Goal: Transaction & Acquisition: Purchase product/service

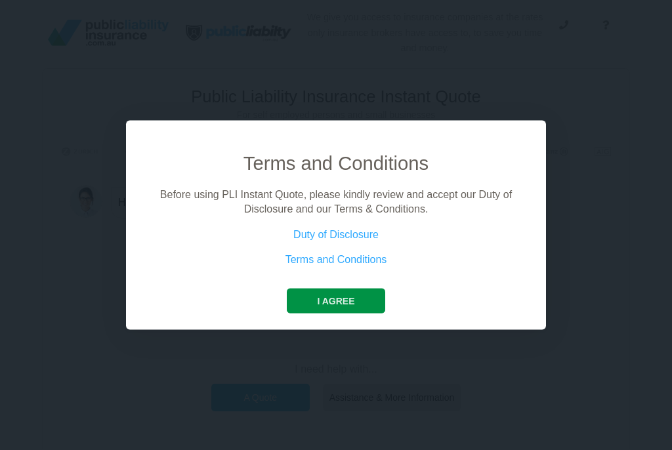
click at [338, 302] on button "I agree" at bounding box center [336, 300] width 98 height 25
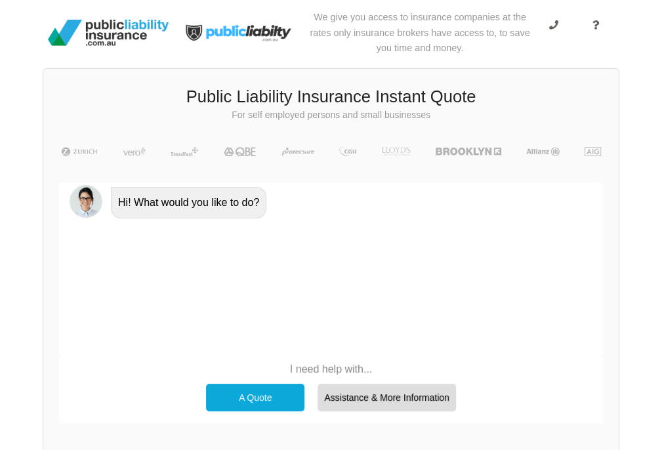
click at [262, 393] on div "A Quote" at bounding box center [255, 398] width 98 height 28
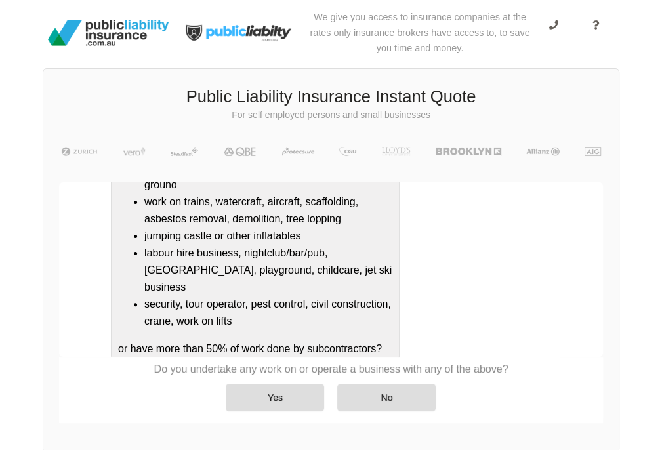
scroll to position [303, 0]
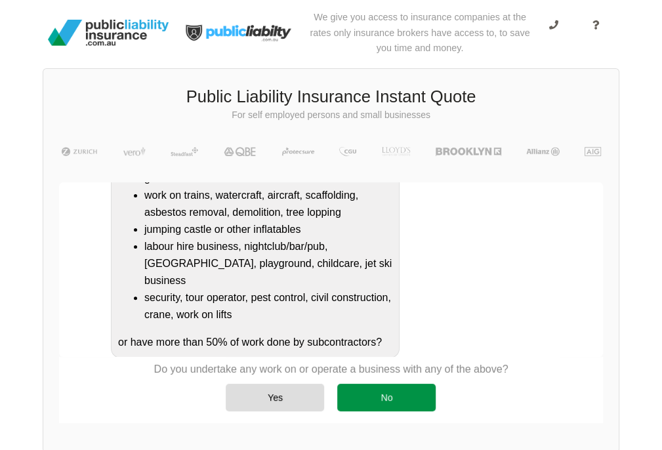
click at [404, 397] on div "No" at bounding box center [386, 398] width 98 height 28
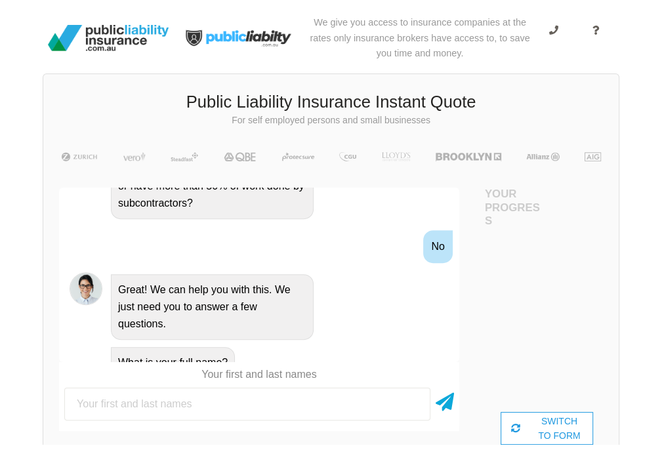
scroll to position [0, 0]
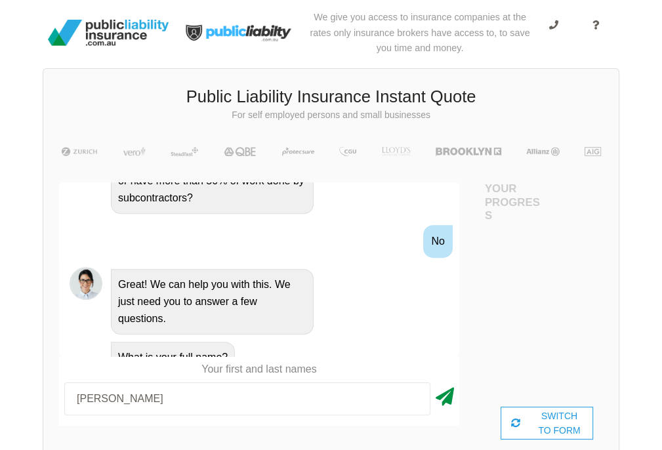
type input "[PERSON_NAME]"
click at [451, 401] on icon at bounding box center [444, 394] width 18 height 24
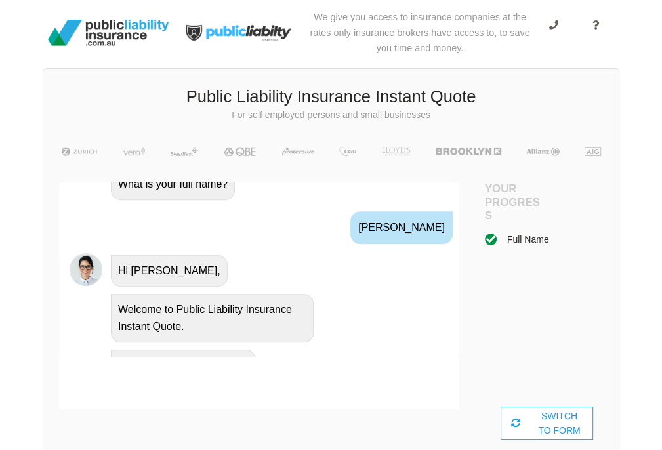
scroll to position [763, 0]
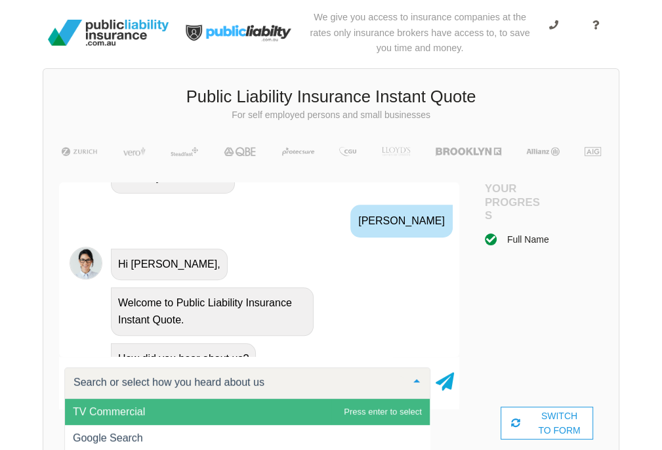
click at [278, 382] on input "text" at bounding box center [236, 382] width 333 height 13
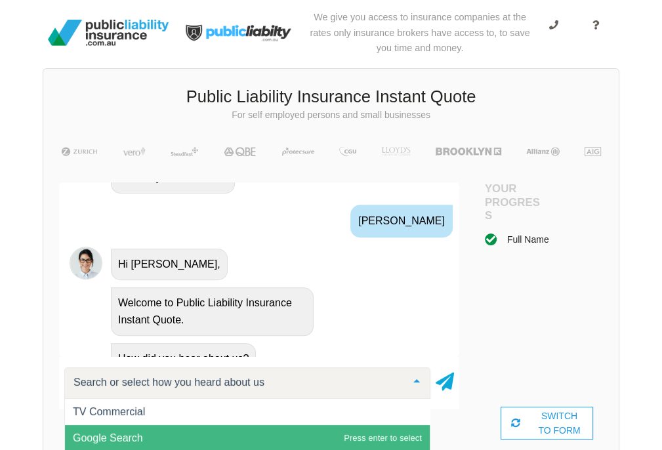
click at [215, 437] on span "Google Search" at bounding box center [247, 438] width 365 height 26
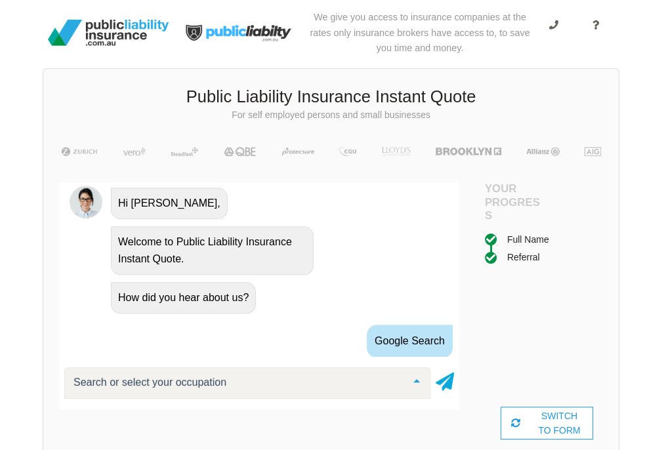
scroll to position [905, 0]
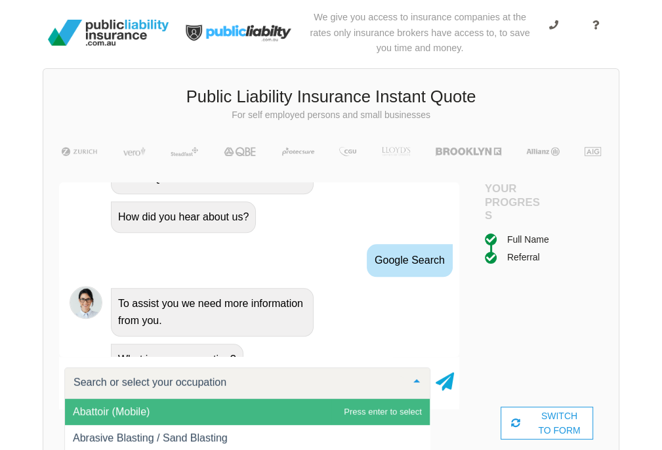
click at [236, 380] on input "text" at bounding box center [236, 382] width 333 height 13
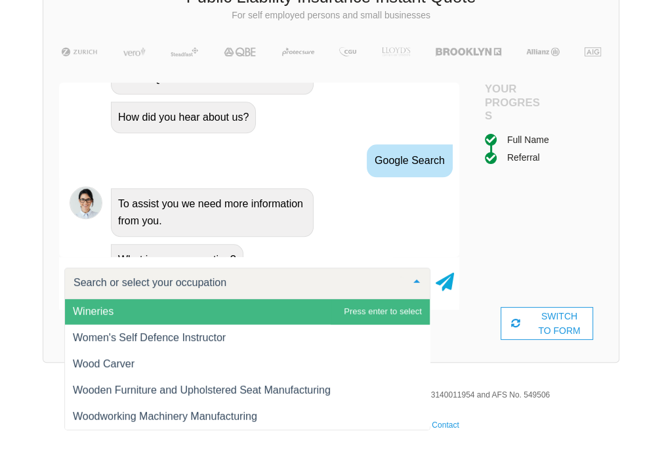
scroll to position [19213, 0]
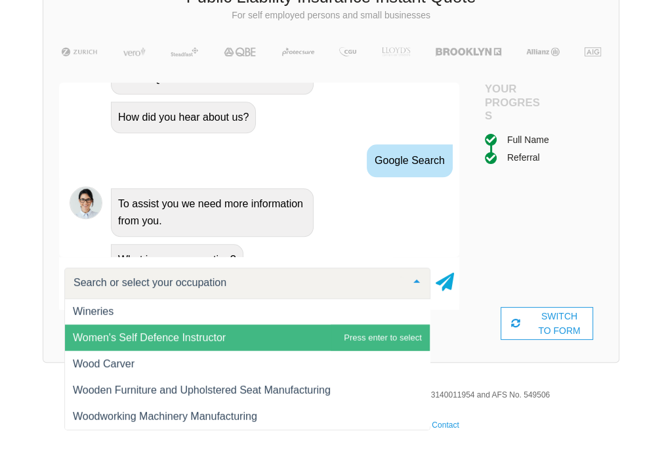
click at [240, 329] on span "Women's Self Defence Instructor" at bounding box center [247, 338] width 365 height 26
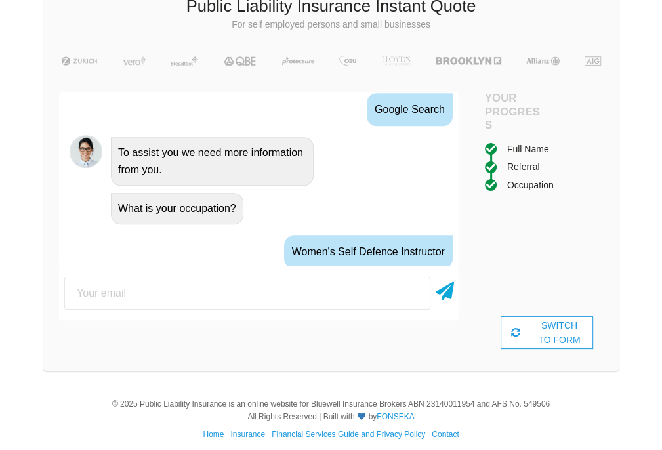
scroll to position [1007, 0]
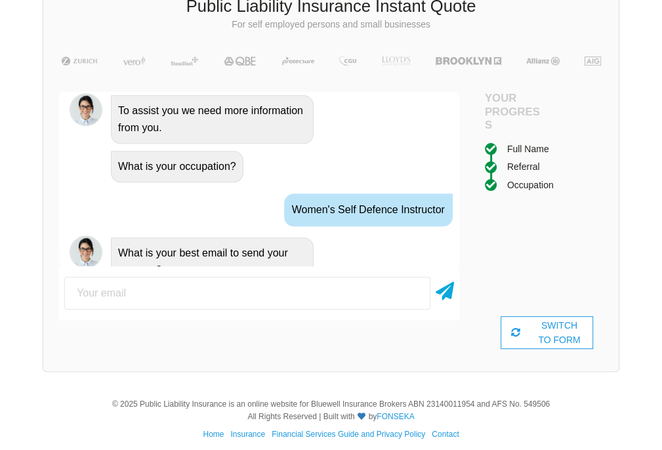
click at [248, 287] on input "email" at bounding box center [247, 293] width 366 height 33
type input "[EMAIL_ADDRESS][DOMAIN_NAME]"
click at [446, 287] on icon at bounding box center [444, 289] width 18 height 24
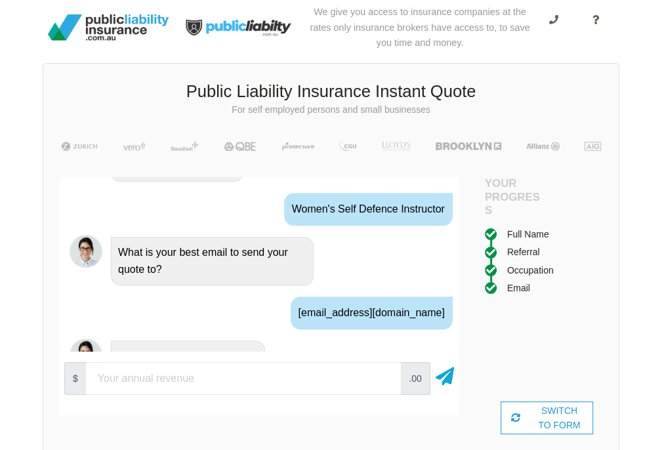
scroll to position [0, 0]
